Goal: Information Seeking & Learning: Find specific fact

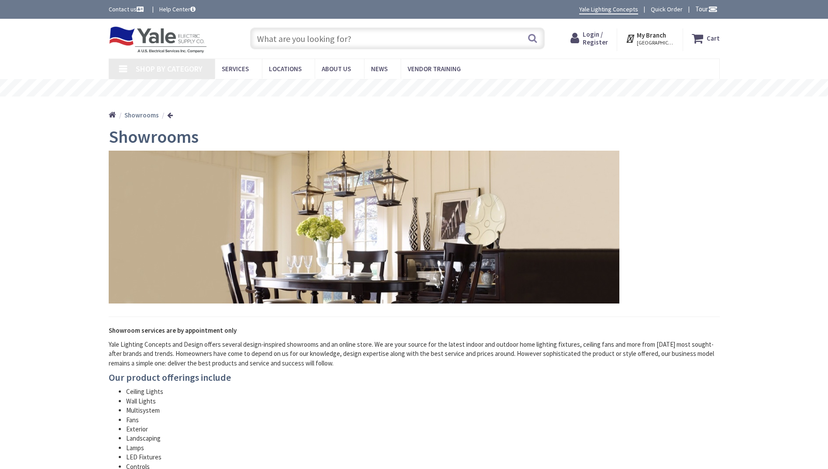
click at [329, 33] on input "text" at bounding box center [397, 38] width 295 height 22
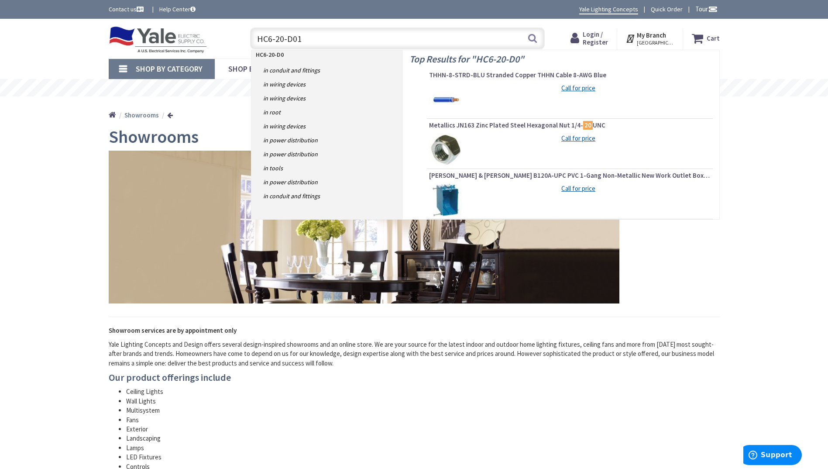
type input "HC6-20-D010"
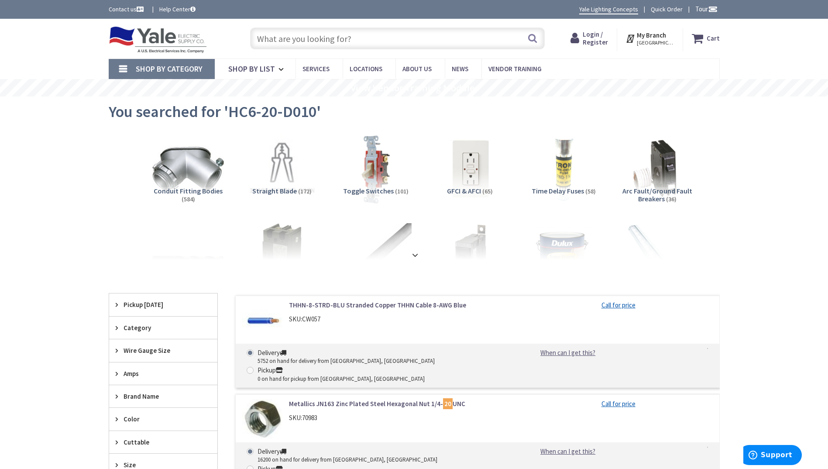
click at [183, 68] on span "Shop By Category" at bounding box center [169, 69] width 67 height 10
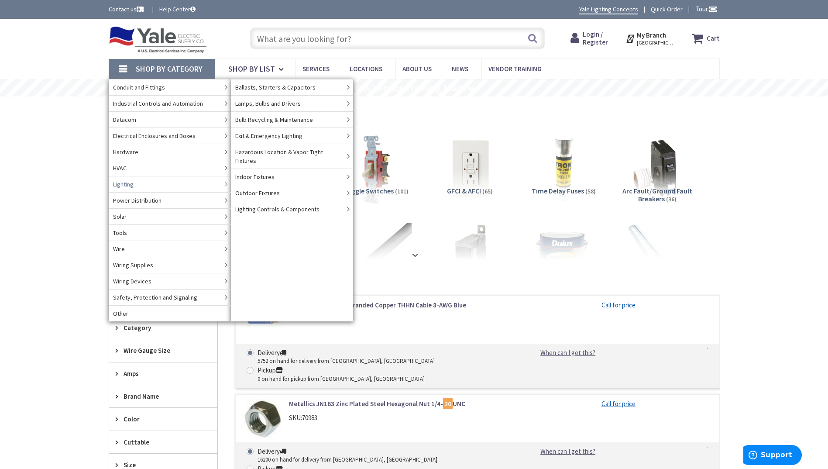
click at [134, 183] on span "Lighting" at bounding box center [123, 184] width 21 height 9
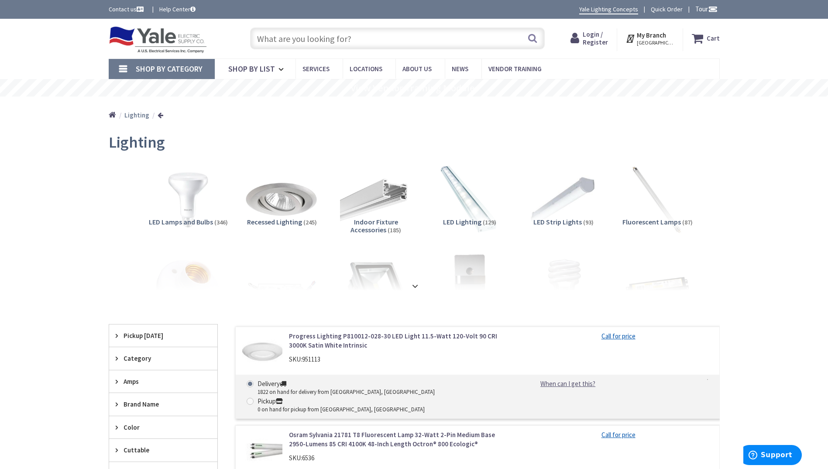
click at [289, 195] on img at bounding box center [281, 199] width 79 height 79
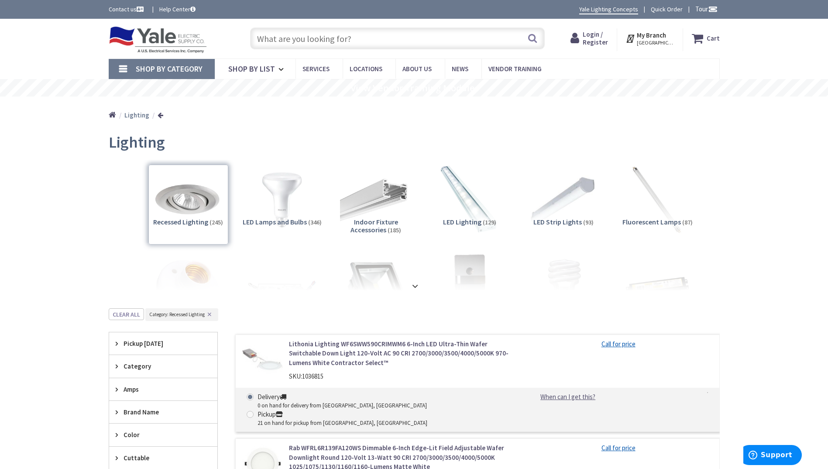
click at [403, 43] on input "text" at bounding box center [397, 38] width 295 height 22
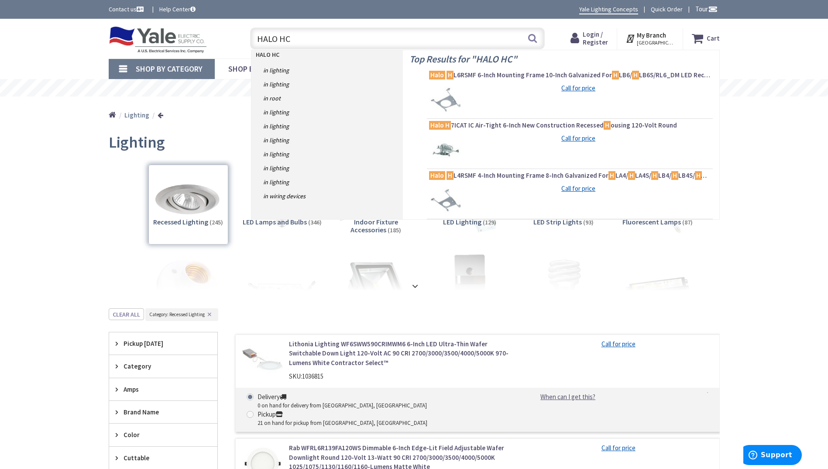
type input "HALO HC6"
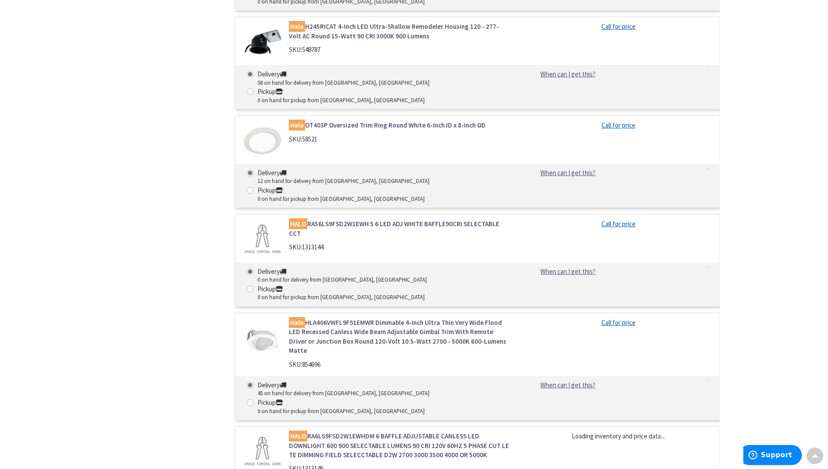
scroll to position [1906, 0]
